Goal: Contribute content

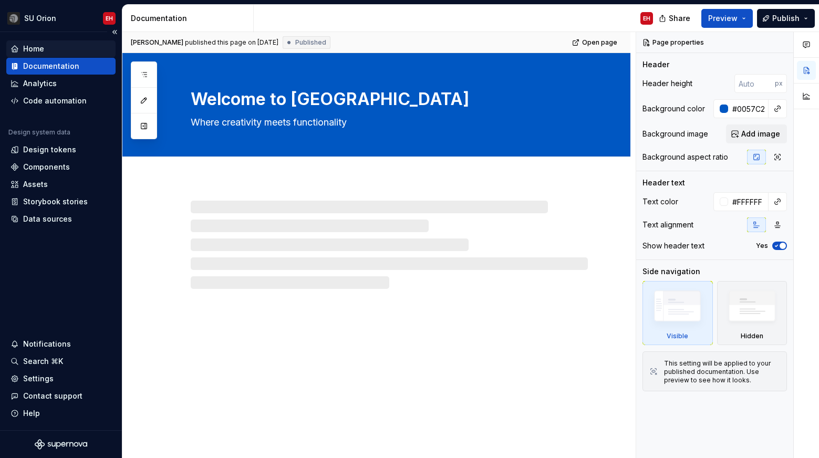
click at [36, 48] on div "Home" at bounding box center [33, 49] width 21 height 11
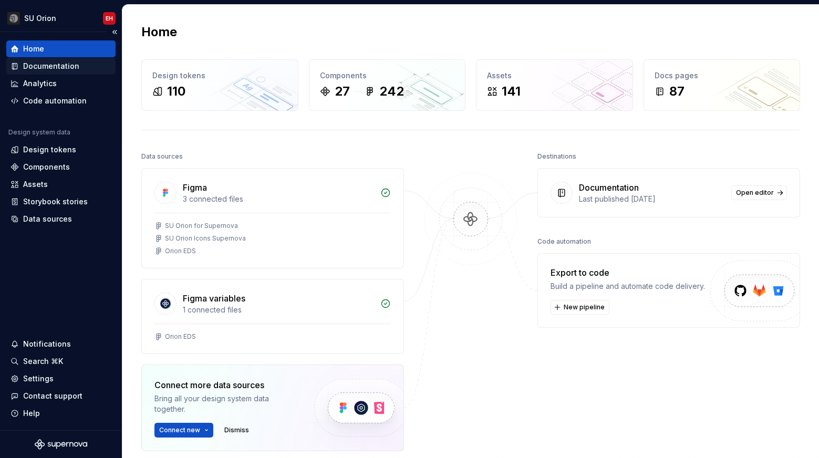
click at [38, 66] on div "Documentation" at bounding box center [51, 66] width 56 height 11
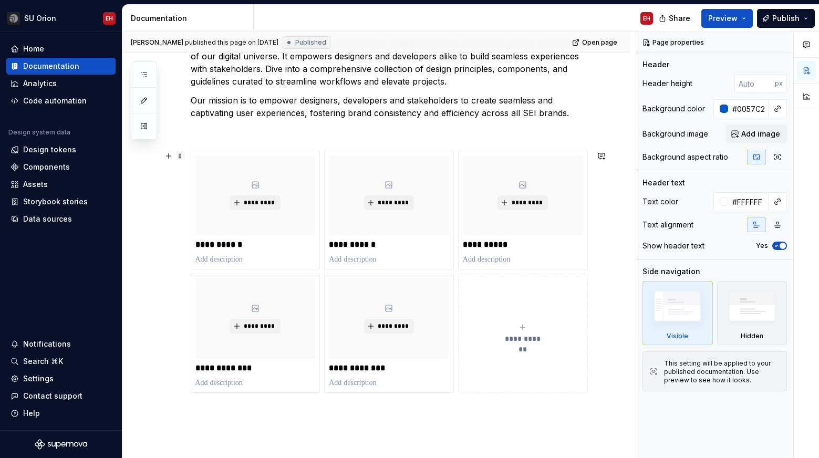
scroll to position [173, 0]
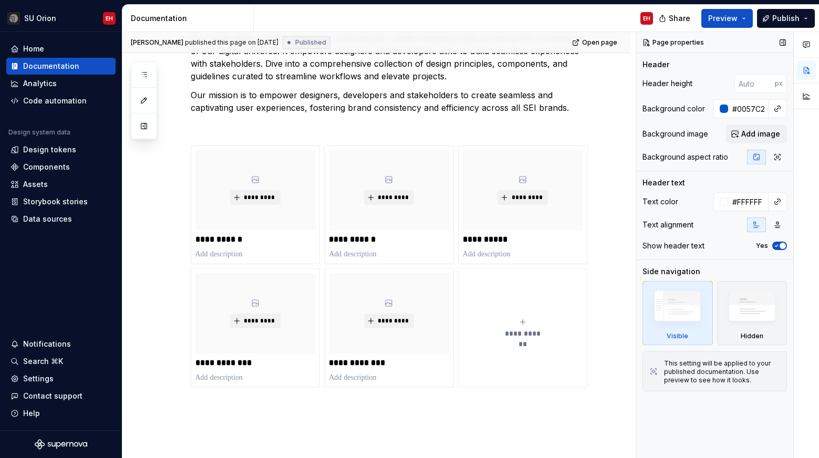
type textarea "*"
